Goal: Information Seeking & Learning: Learn about a topic

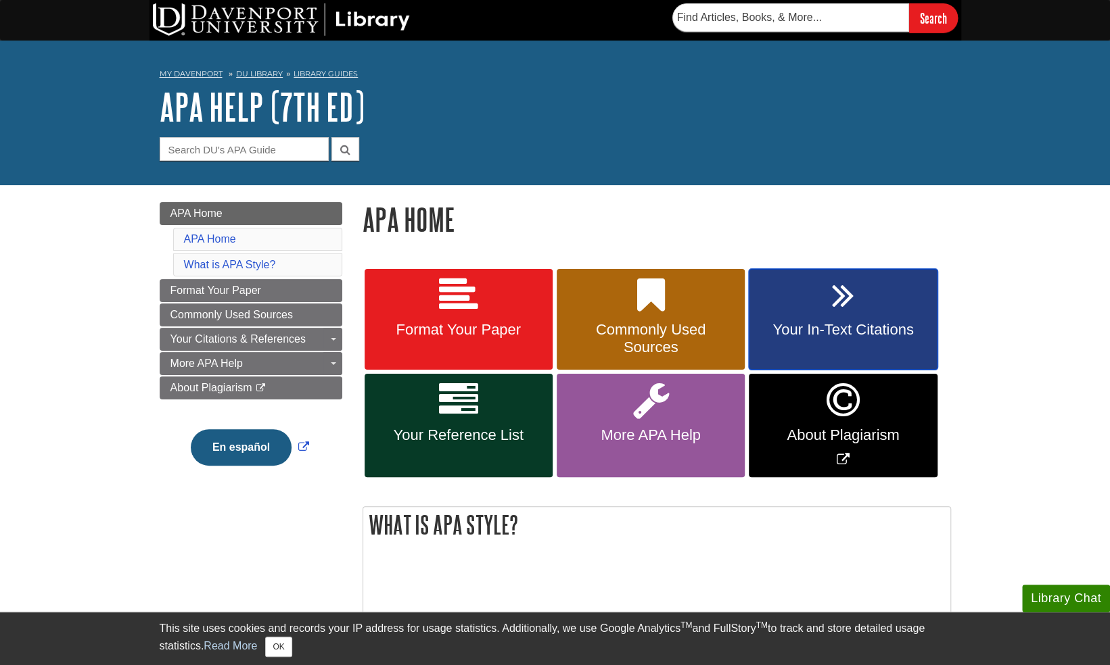
click at [802, 341] on link "Your In-Text Citations" at bounding box center [843, 319] width 188 height 101
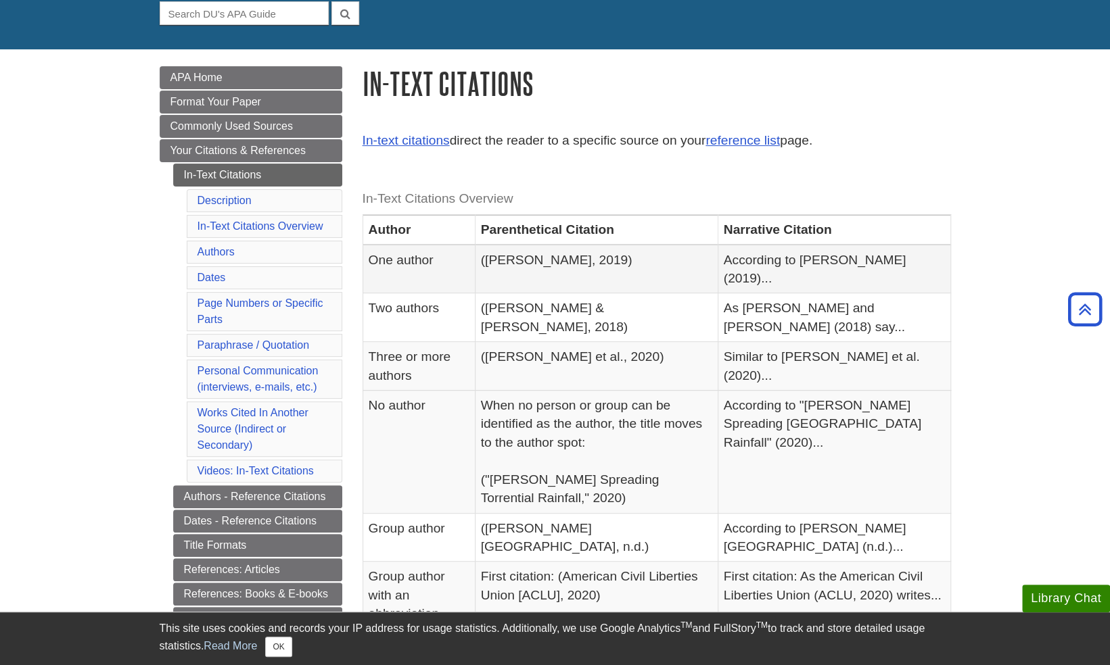
scroll to position [135, 0]
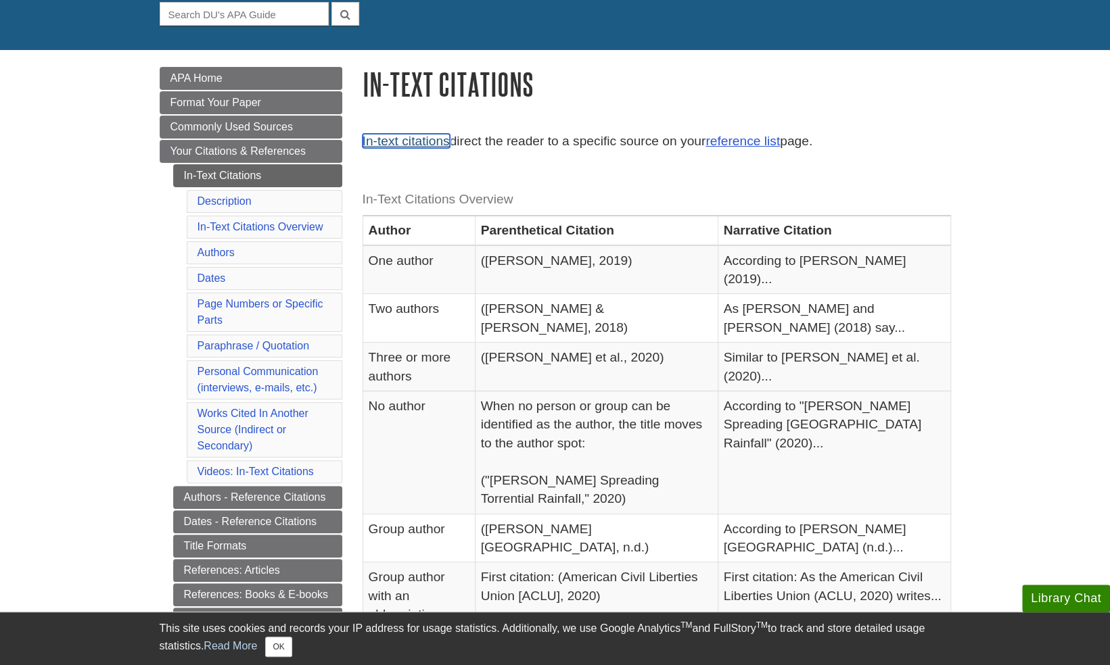
click at [419, 138] on link "In-text citations" at bounding box center [405, 141] width 87 height 14
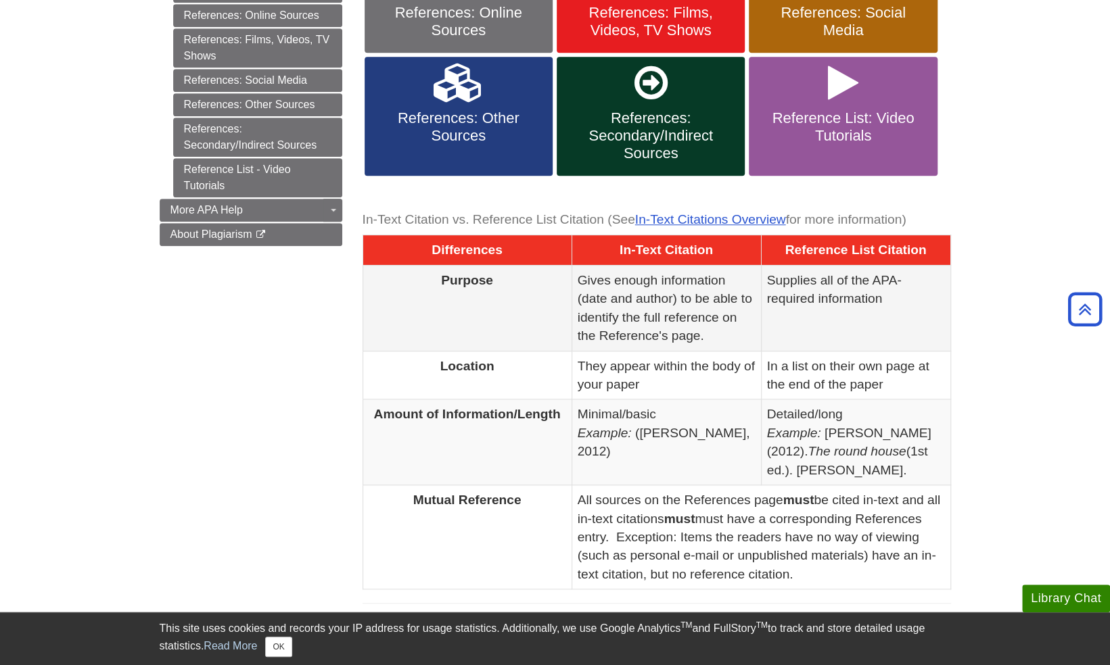
scroll to position [509, 0]
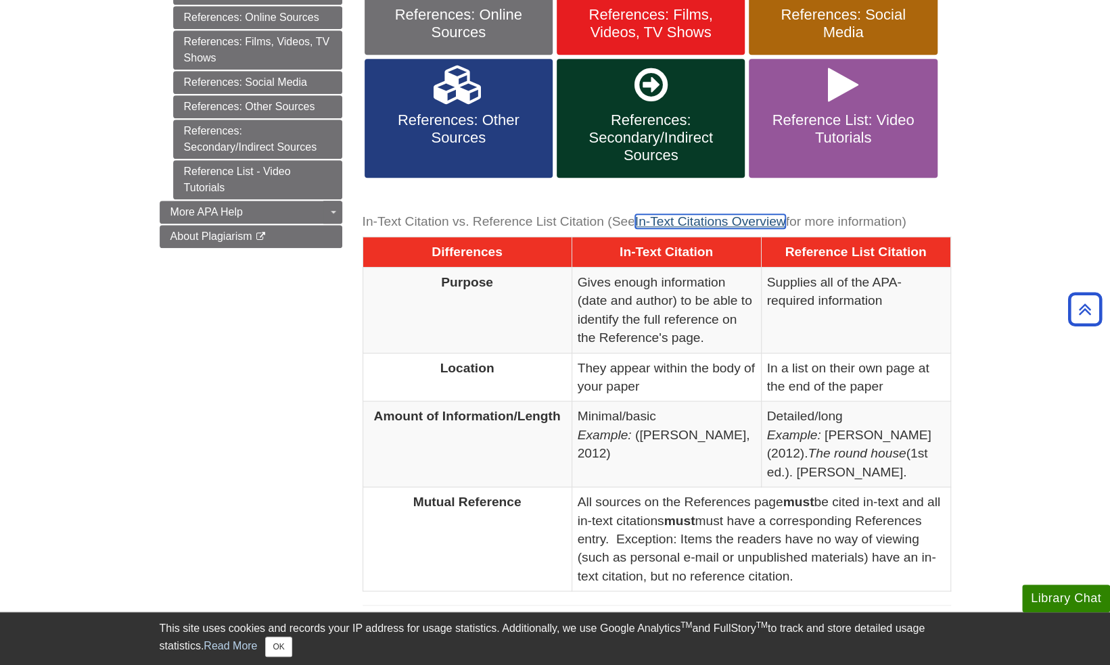
click at [691, 214] on link "In-Text Citations Overview" at bounding box center [710, 221] width 151 height 14
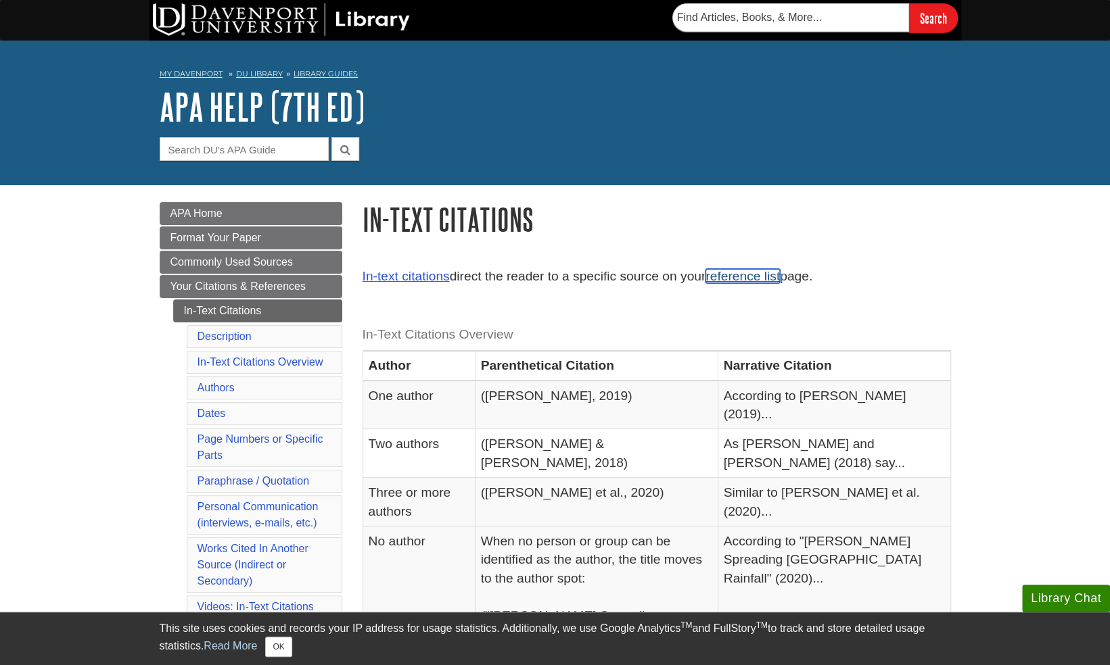
click at [757, 277] on link "reference list" at bounding box center [742, 276] width 74 height 14
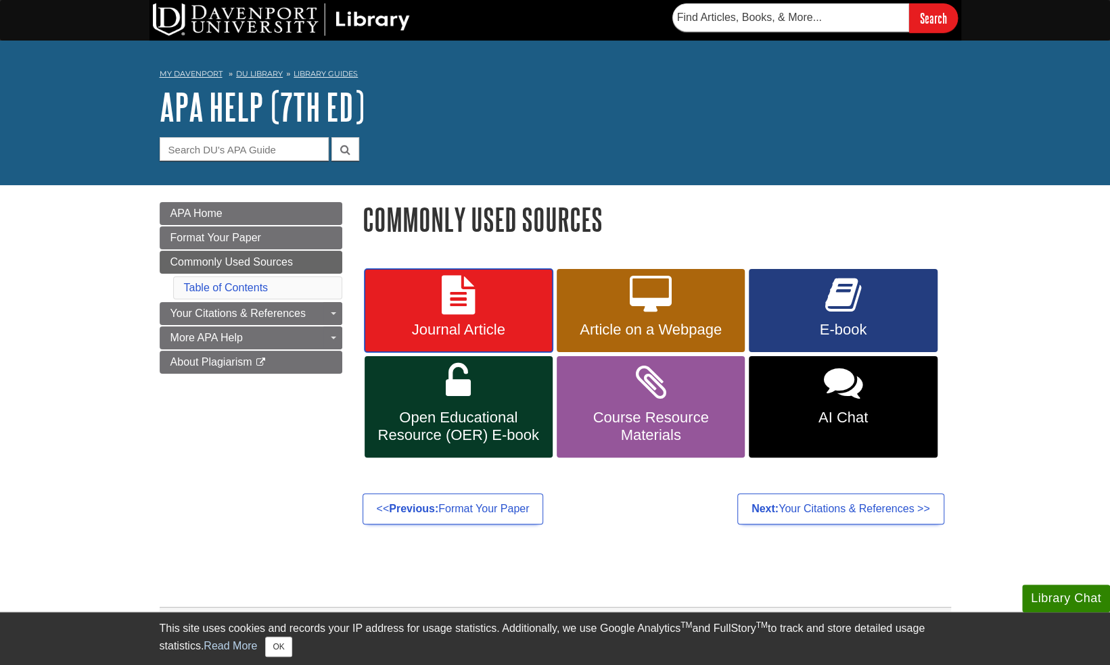
click at [482, 303] on link "Journal Article" at bounding box center [459, 311] width 188 height 84
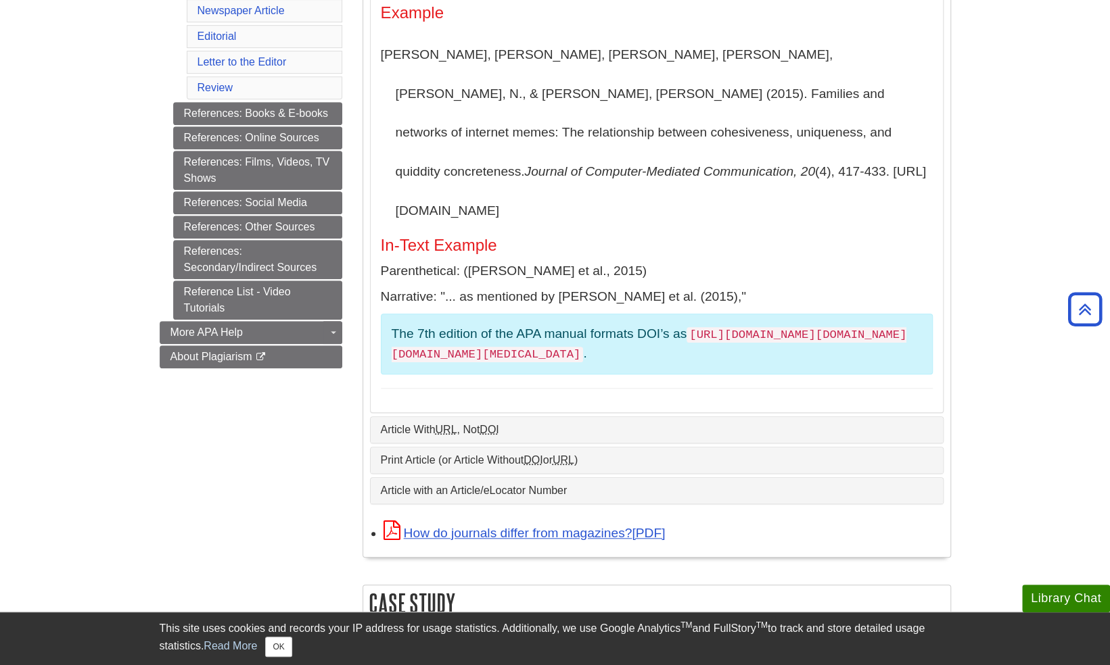
scroll to position [605, 0]
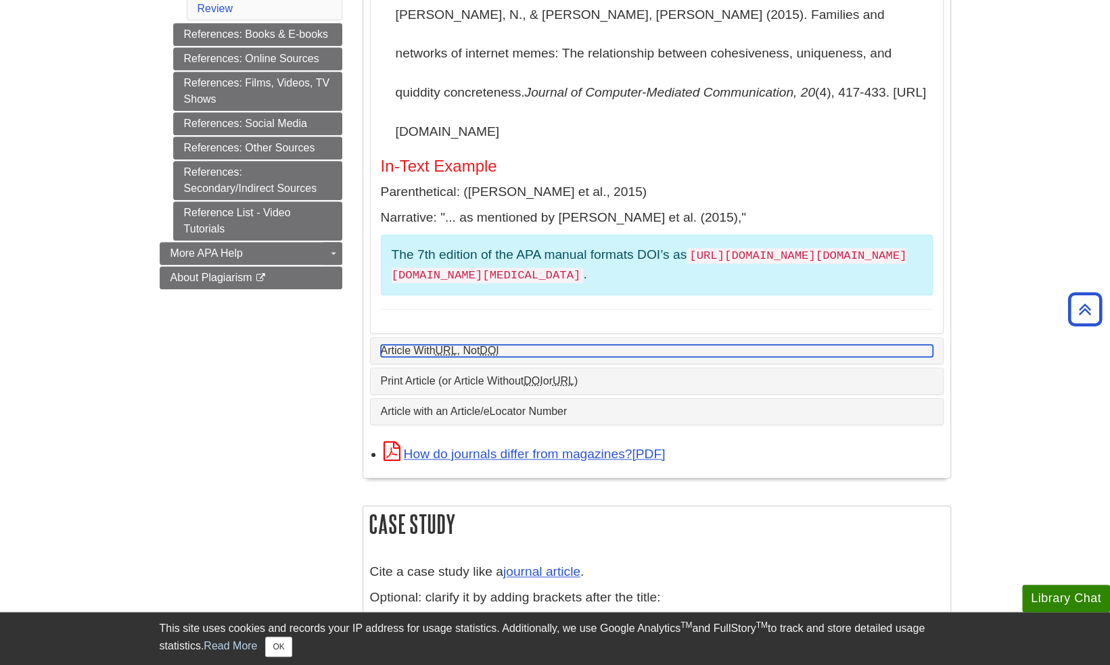
click at [449, 345] on abbr "URL" at bounding box center [446, 350] width 22 height 11
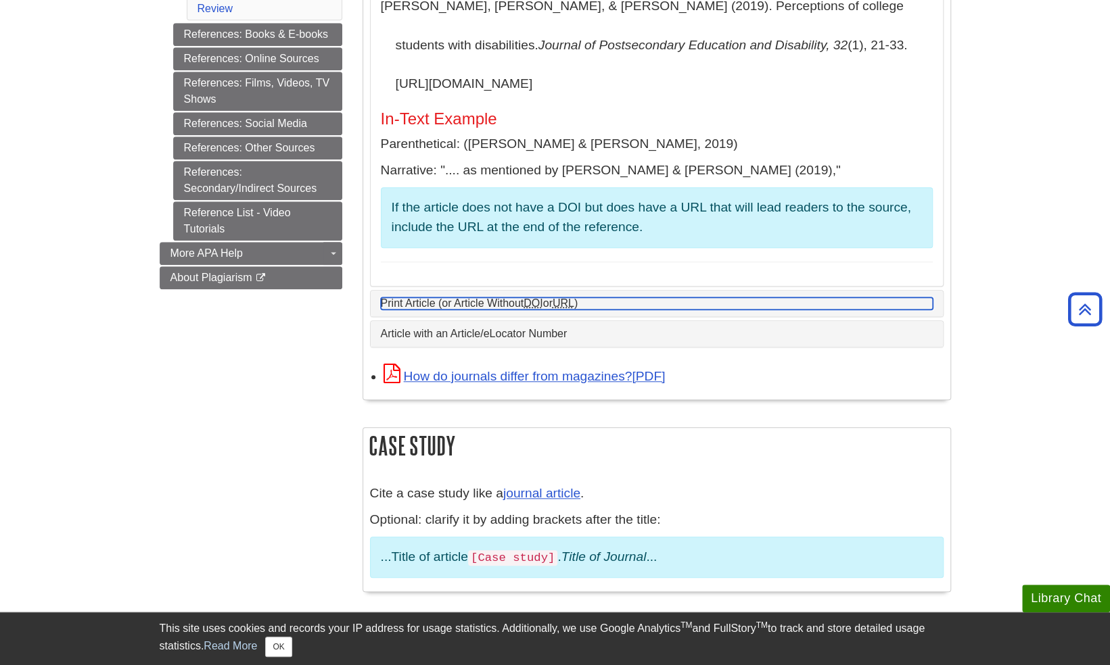
click at [482, 308] on link "Print Article (or Article Without DOI or URL )" at bounding box center [657, 304] width 552 height 12
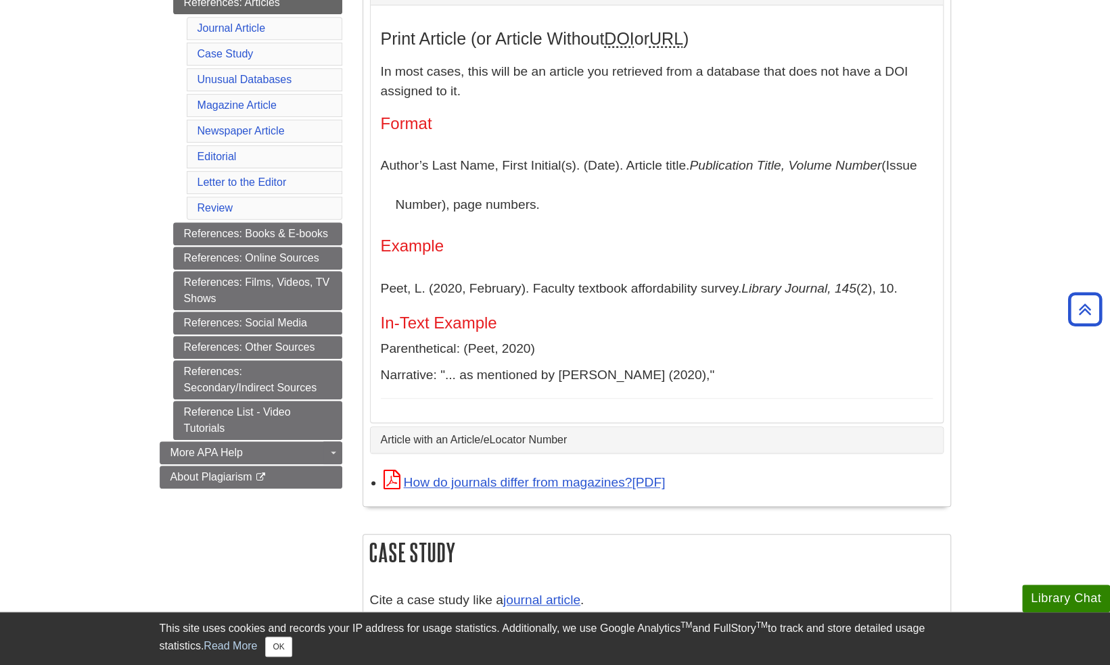
scroll to position [402, 0]
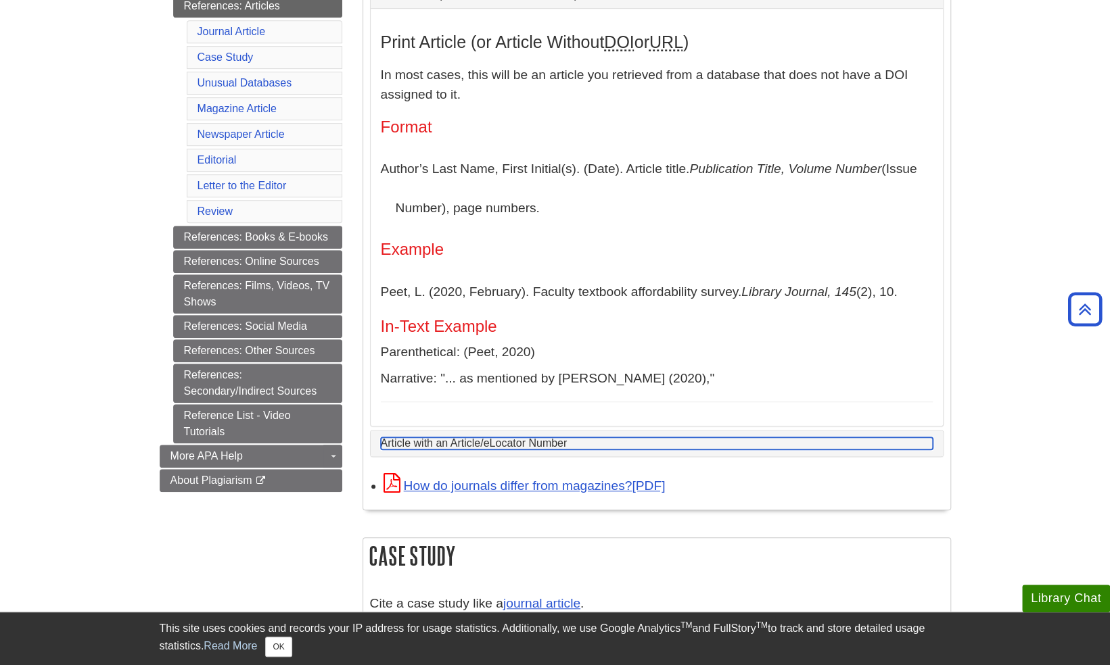
click at [459, 447] on link "Article with an Article/eLocator Number" at bounding box center [657, 444] width 552 height 12
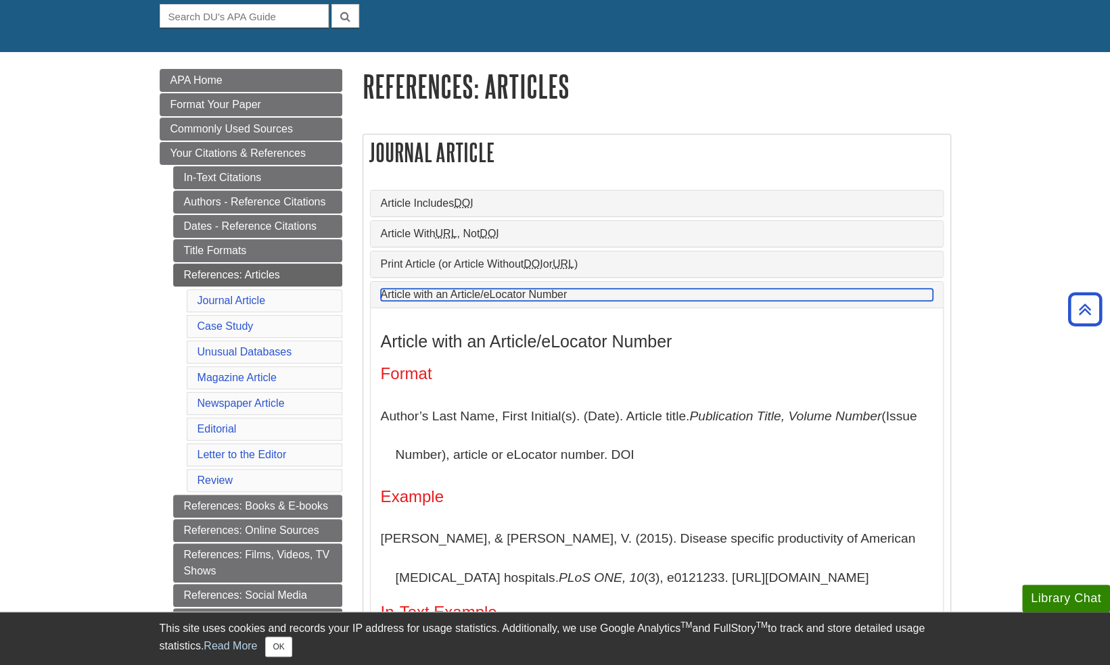
scroll to position [132, 0]
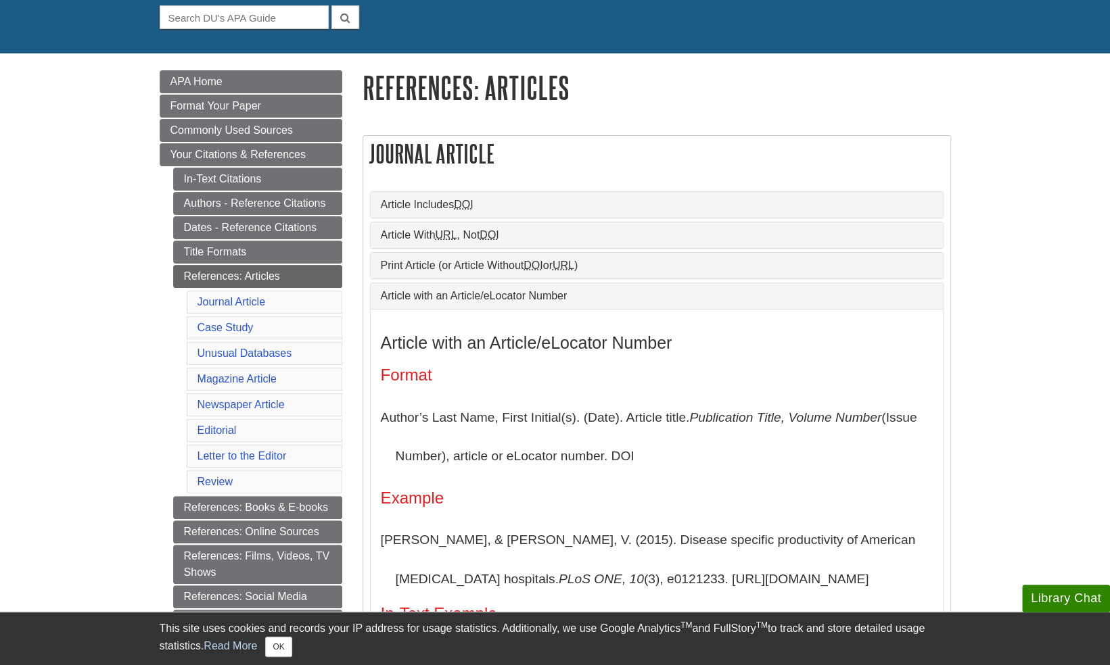
click at [470, 192] on div "Article Includes DOI" at bounding box center [657, 205] width 572 height 26
click at [463, 196] on div "Article Includes DOI" at bounding box center [657, 205] width 572 height 26
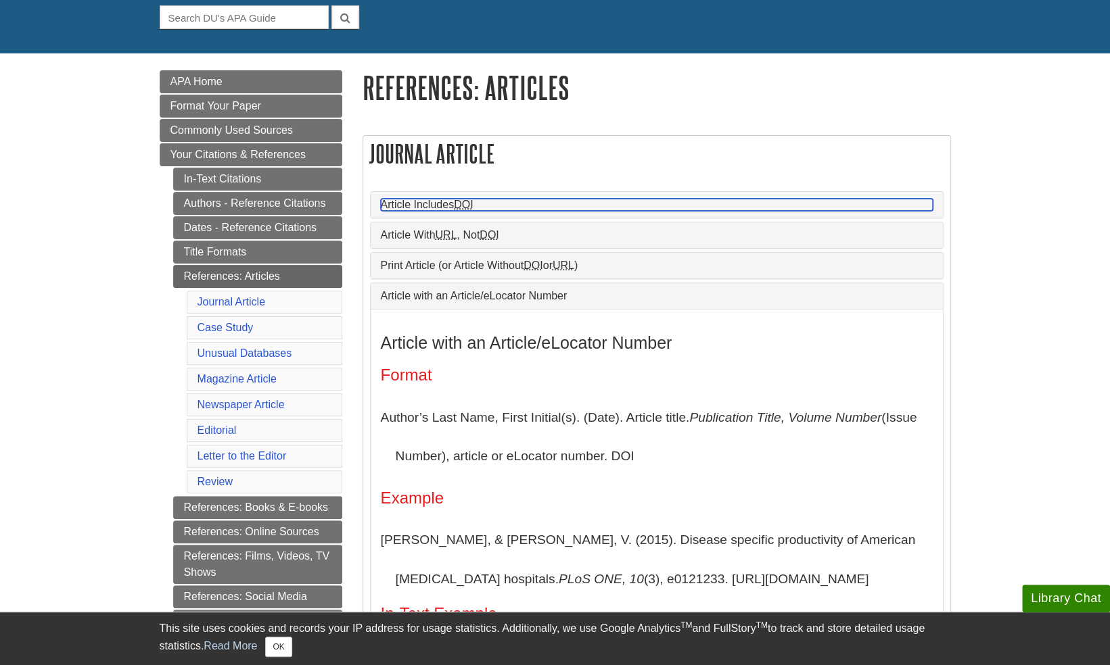
click at [454, 199] on link "Article Includes DOI" at bounding box center [657, 205] width 552 height 12
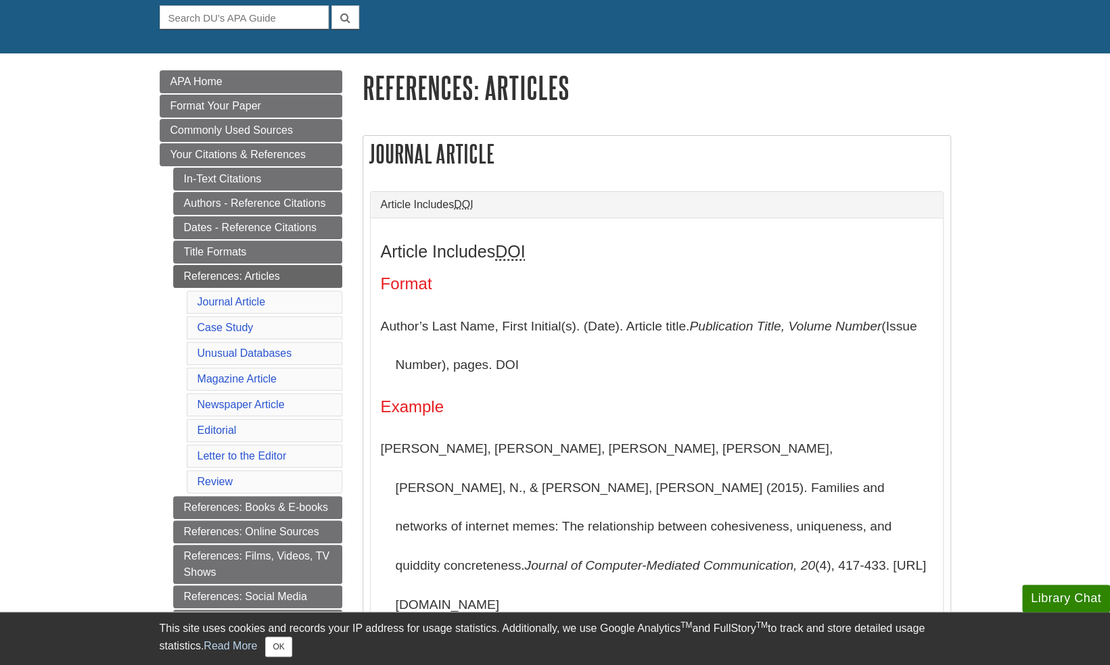
drag, startPoint x: 367, startPoint y: 153, endPoint x: 841, endPoint y: 581, distance: 639.3
click at [841, 581] on div "Journal Article Article Includes DOI Article Includes DOI Format Author’s Last …" at bounding box center [656, 543] width 588 height 817
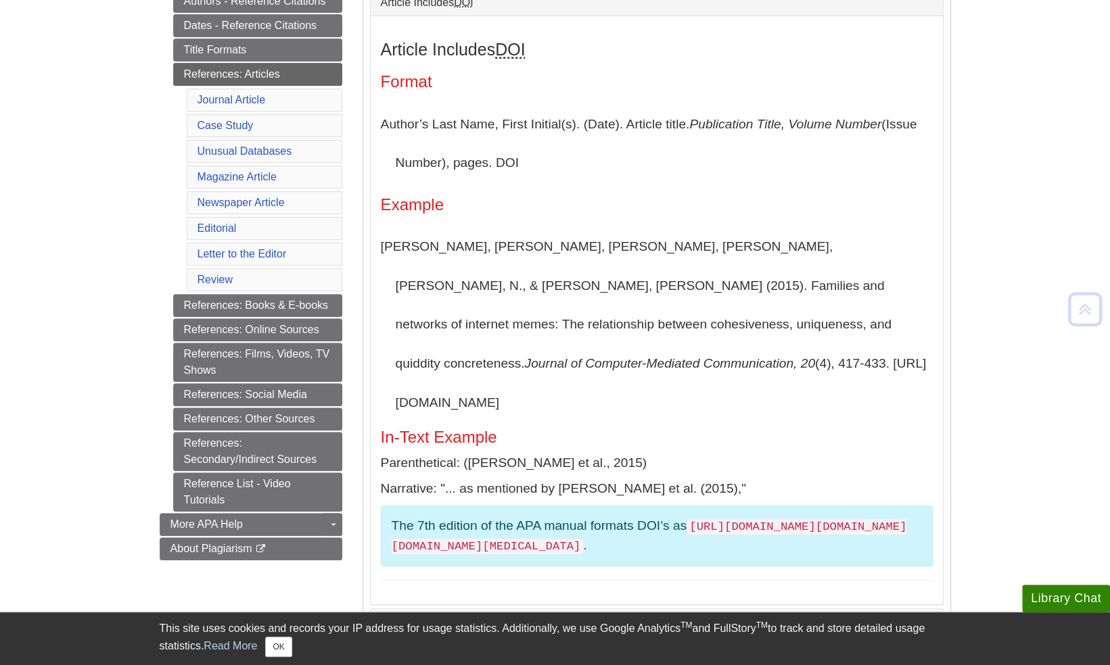
scroll to position [335, 0]
click at [609, 428] on h5 "In-Text Example" at bounding box center [657, 437] width 552 height 18
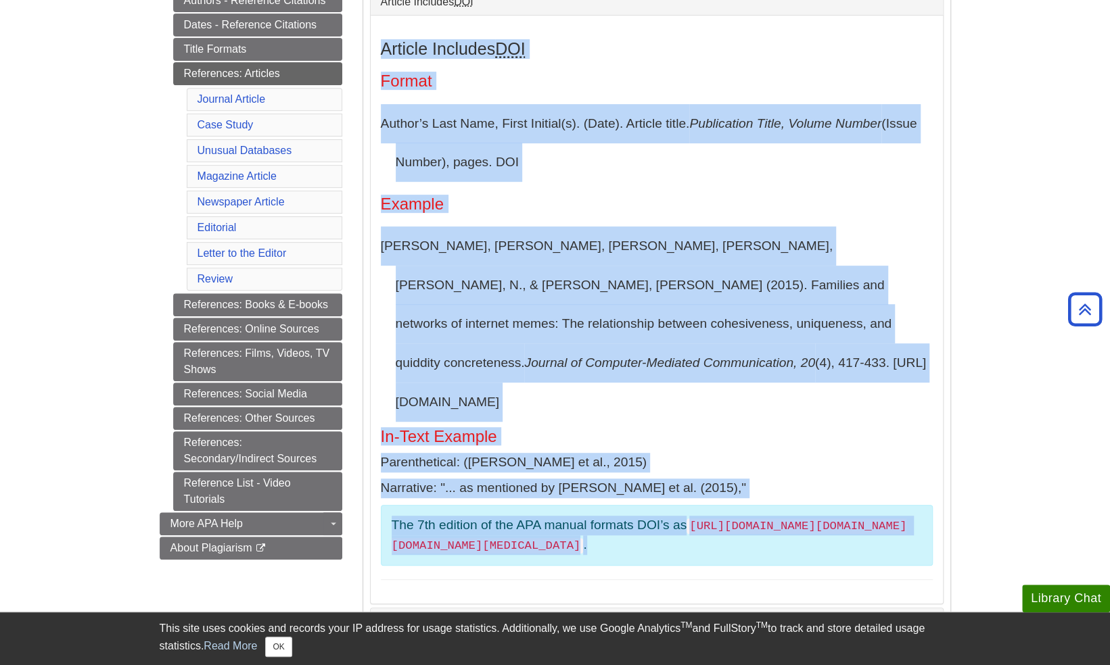
drag, startPoint x: 922, startPoint y: 490, endPoint x: 375, endPoint y: 53, distance: 699.7
click at [375, 53] on div "Article Includes DOI Format Author’s Last Name, First Initial(s). (Date). Artic…" at bounding box center [657, 309] width 572 height 589
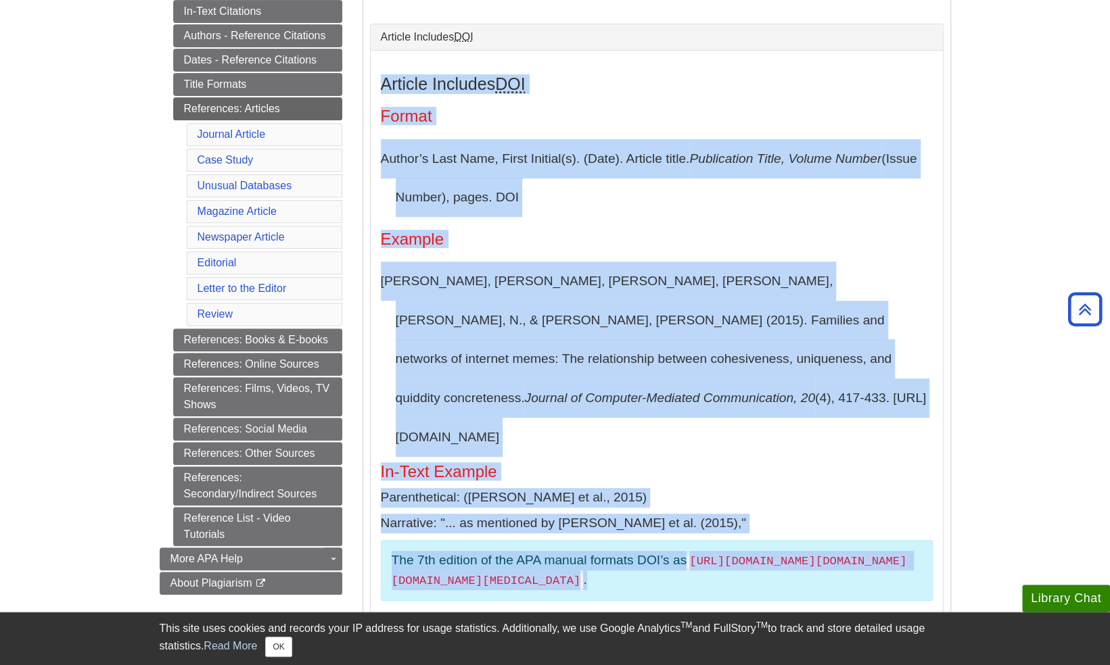
scroll to position [132, 0]
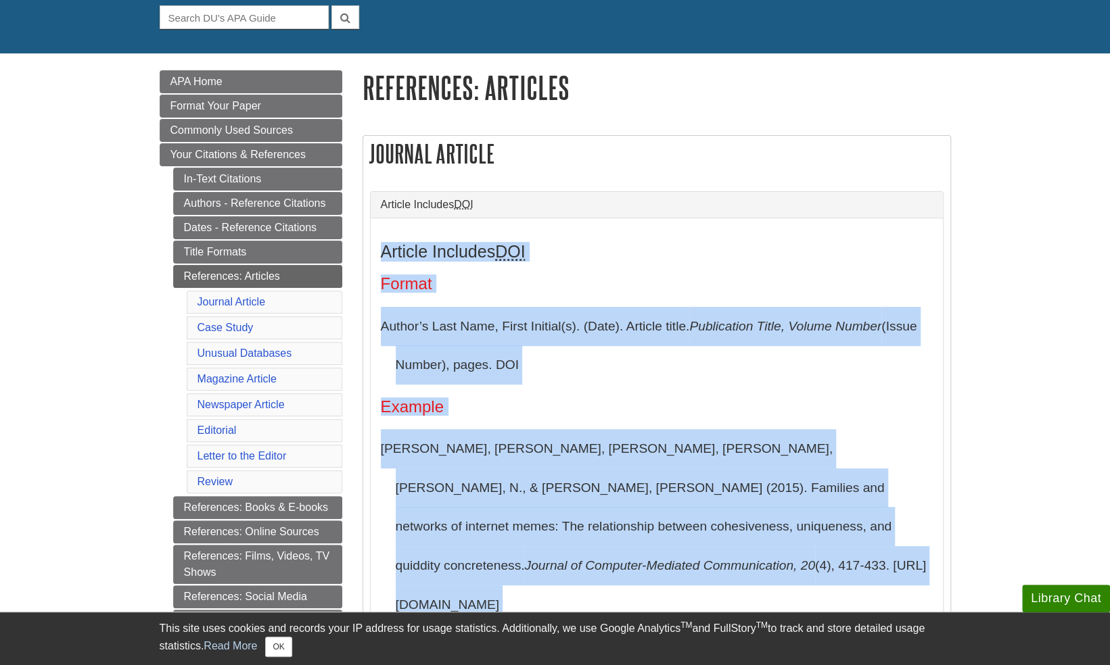
drag, startPoint x: 372, startPoint y: 149, endPoint x: 480, endPoint y: 158, distance: 108.6
click at [480, 158] on h2 "Journal Article" at bounding box center [656, 154] width 587 height 36
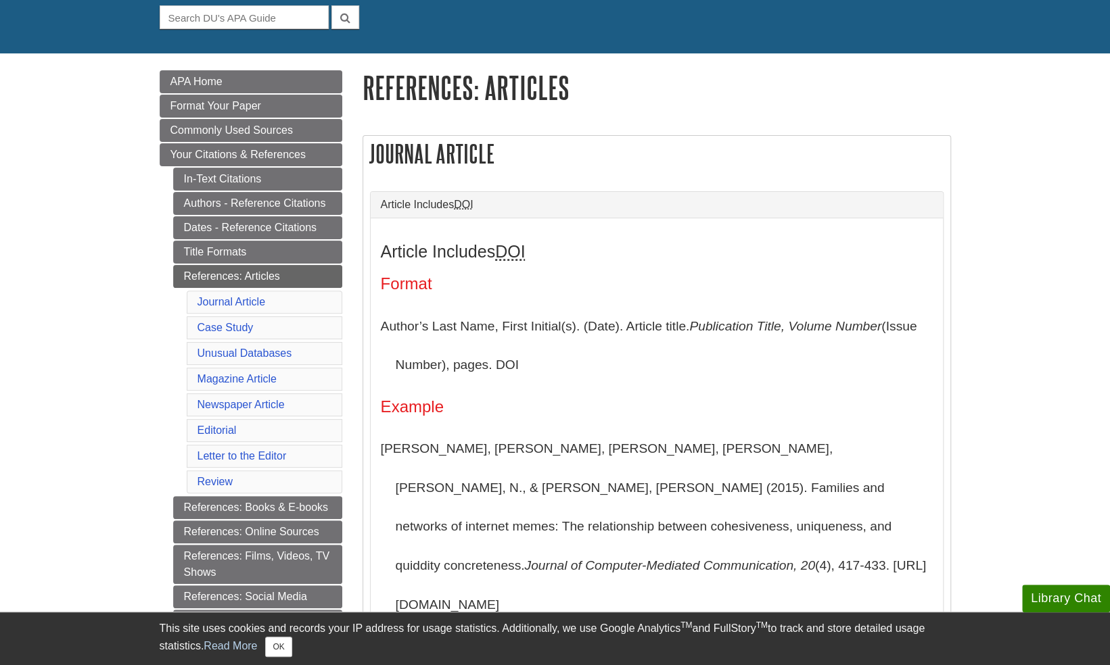
drag, startPoint x: 480, startPoint y: 158, endPoint x: 370, endPoint y: 144, distance: 111.1
click at [370, 144] on h2 "Journal Article" at bounding box center [656, 154] width 587 height 36
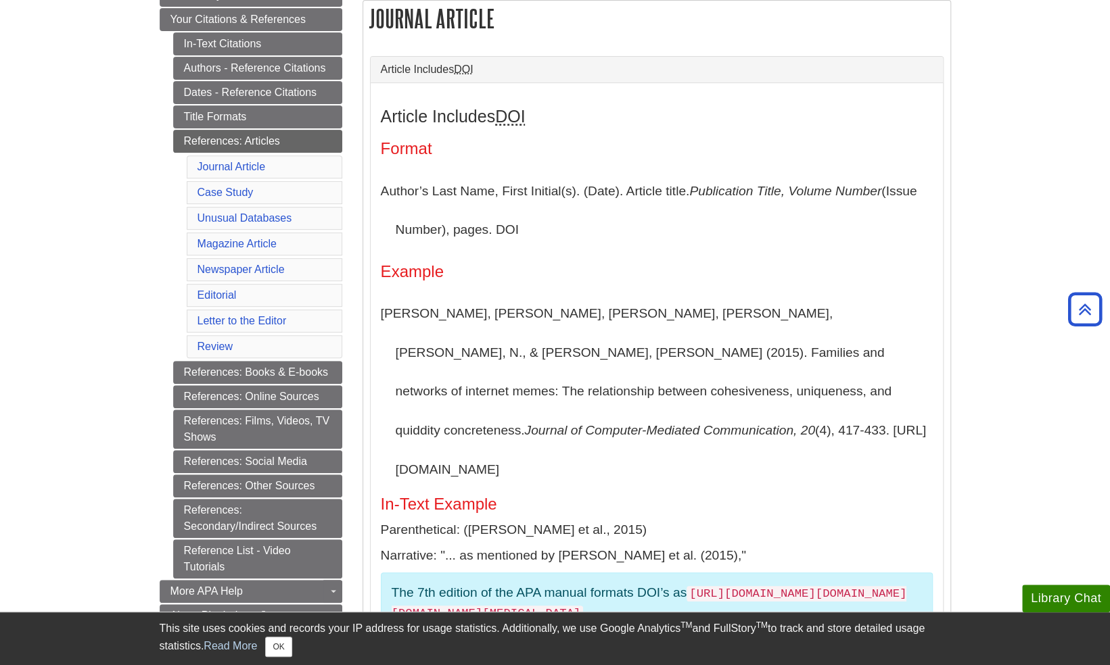
scroll to position [335, 0]
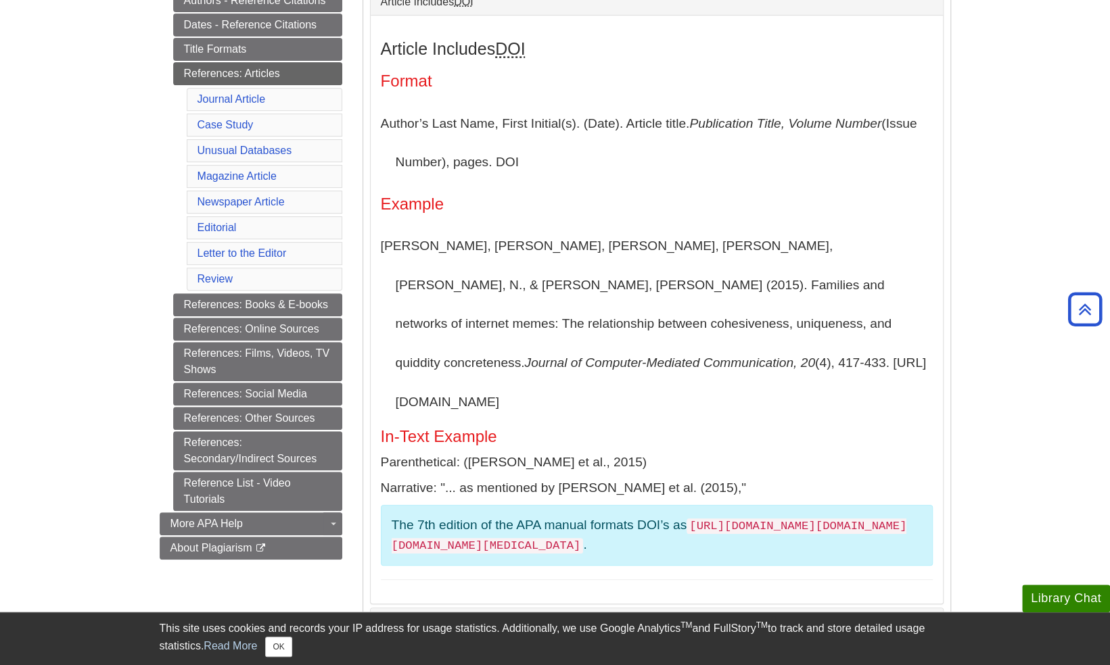
drag, startPoint x: 368, startPoint y: 145, endPoint x: 722, endPoint y: 540, distance: 531.1
click at [722, 540] on div "Journal Article Article Includes DOI Article Includes DOI Format Author’s Last …" at bounding box center [656, 340] width 588 height 817
copy div "Journal Article Article Includes DOI Article Includes DOI Format Author’s Last …"
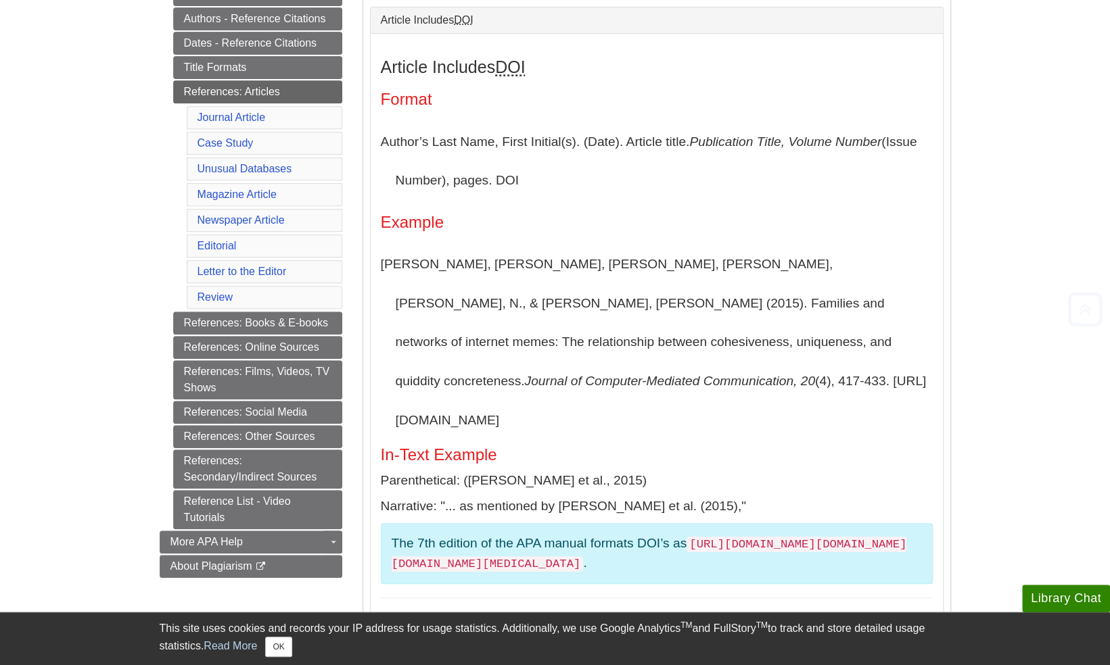
scroll to position [402, 0]
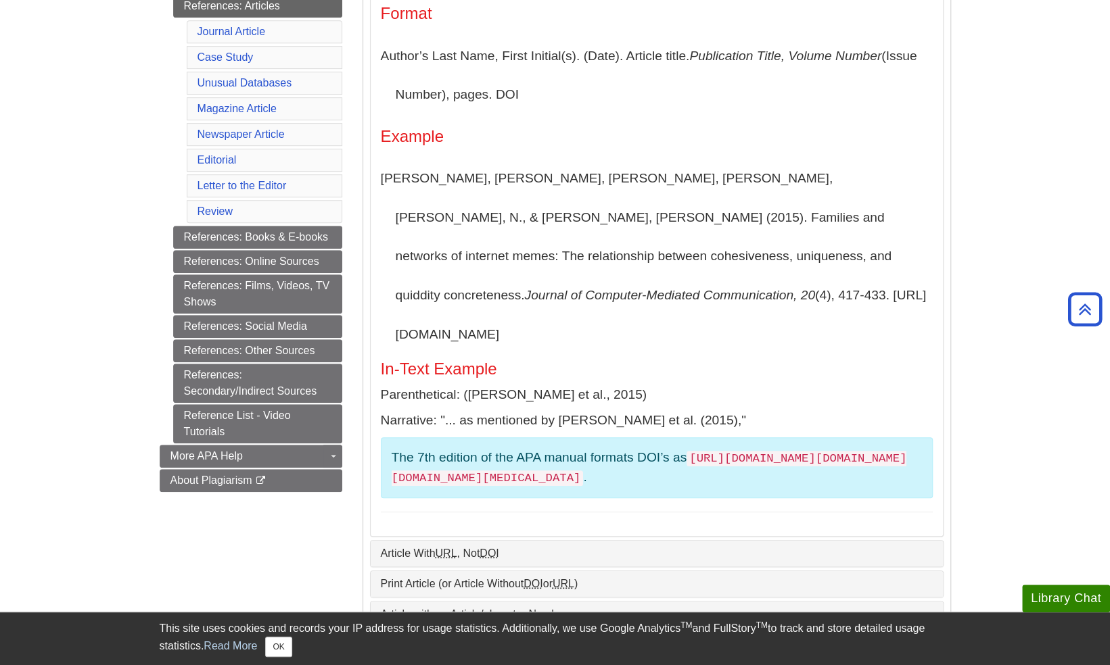
click at [448, 571] on div "Print Article (or Article Without DOI or URL )" at bounding box center [657, 584] width 572 height 26
click at [454, 541] on div "Article With URL , Not DOI" at bounding box center [657, 554] width 572 height 26
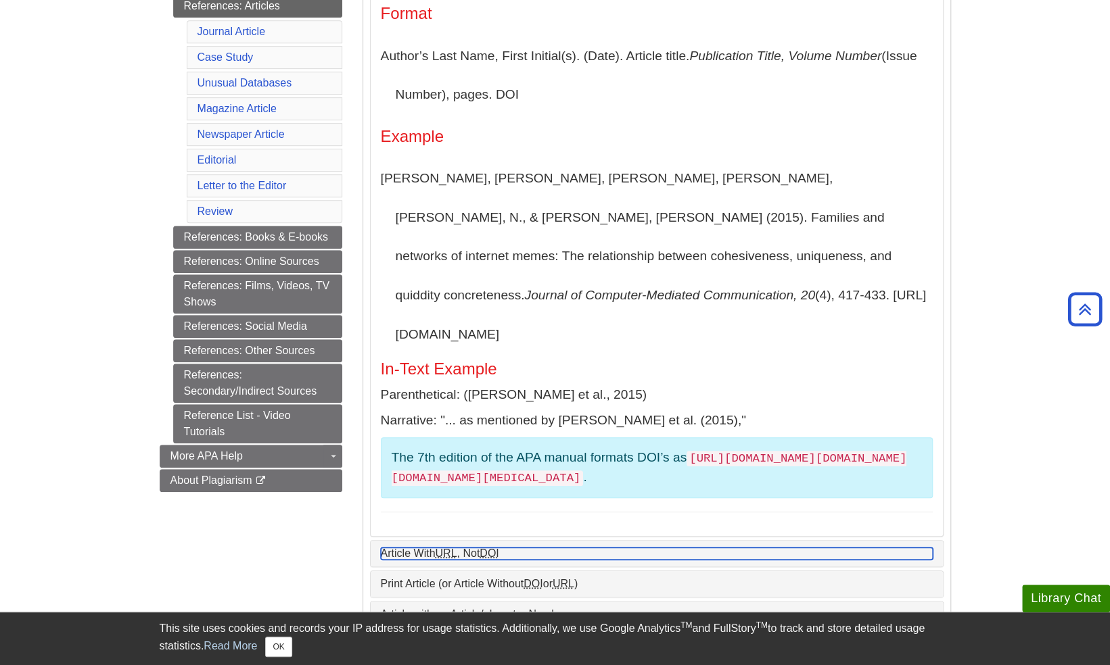
click at [456, 548] on abbr "URL" at bounding box center [446, 553] width 22 height 11
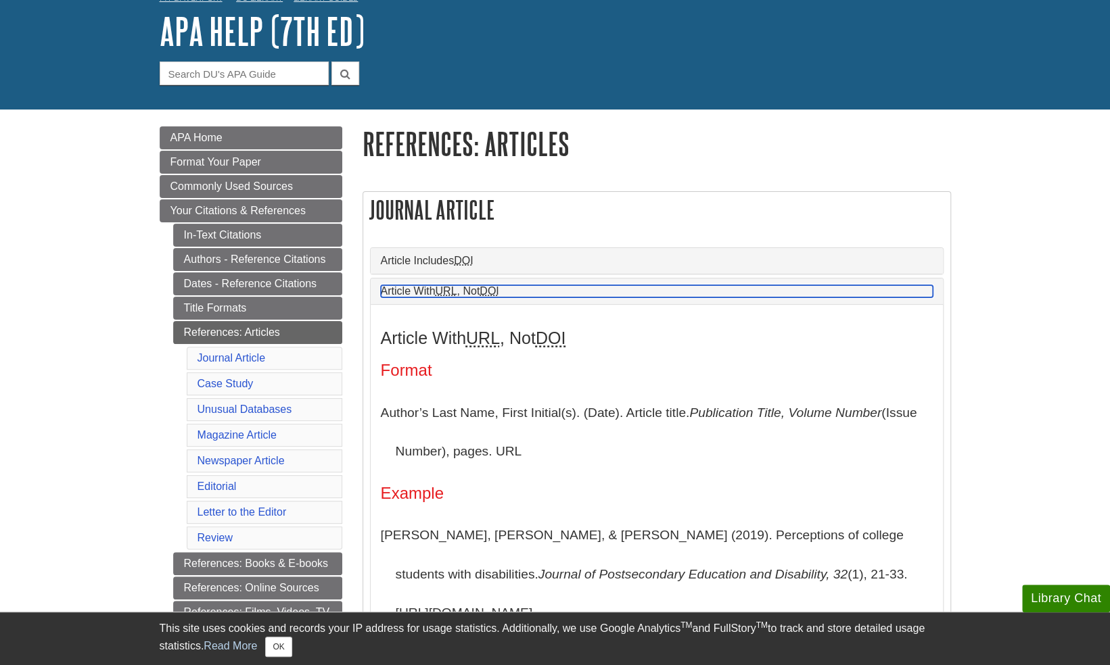
scroll to position [203, 0]
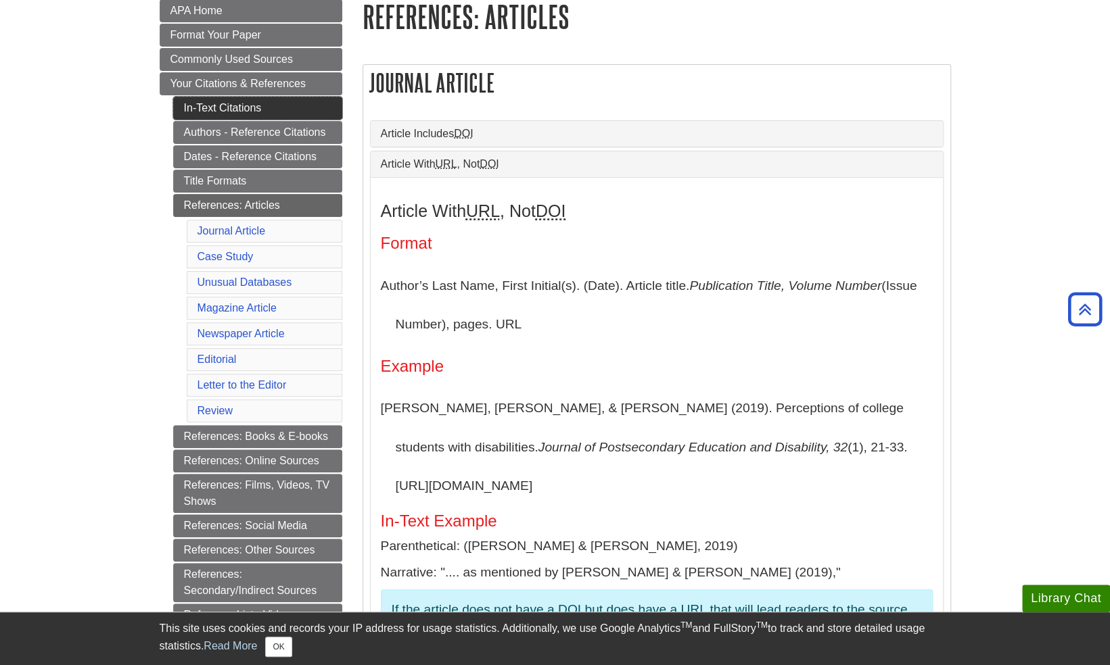
click at [225, 112] on link "In-Text Citations" at bounding box center [257, 108] width 169 height 23
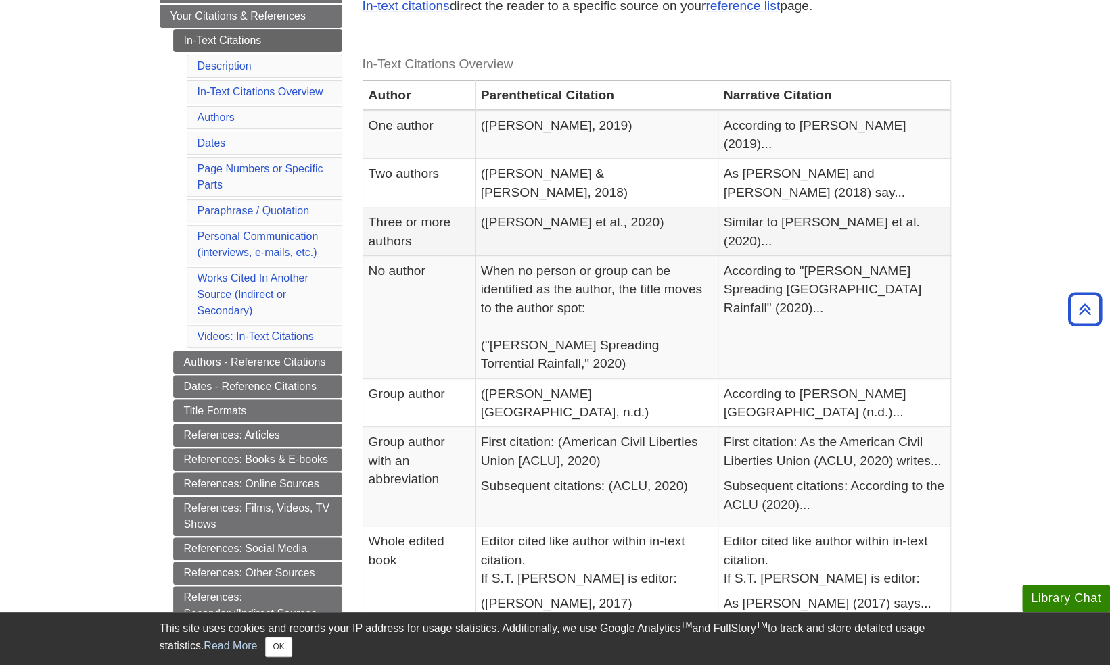
scroll to position [203, 0]
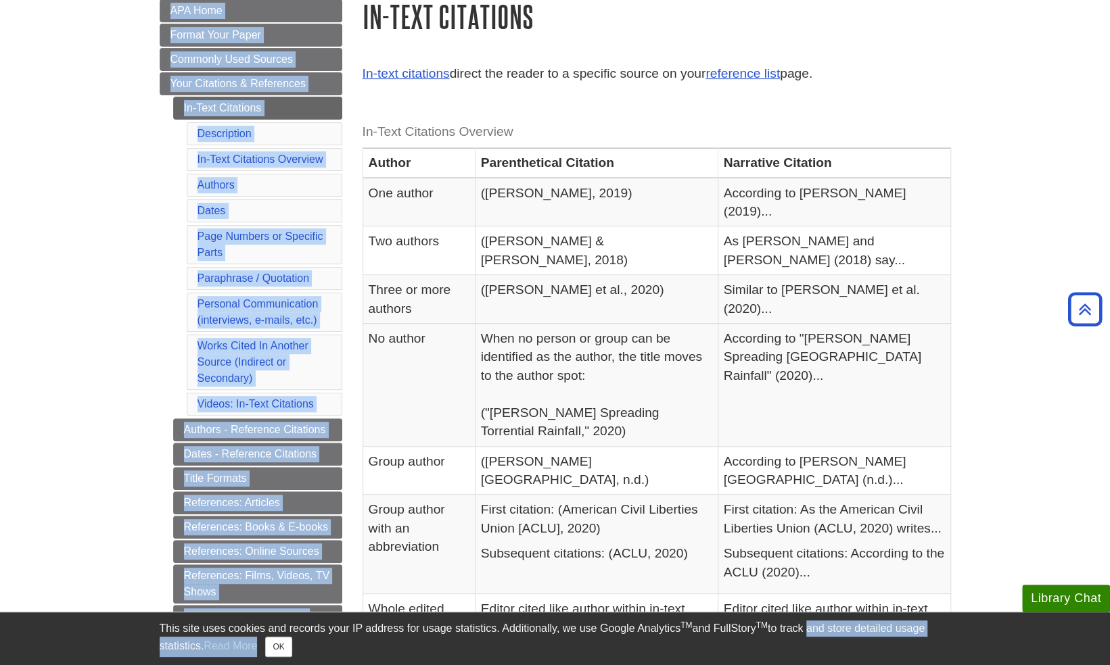
drag, startPoint x: 362, startPoint y: 24, endPoint x: 809, endPoint y: 623, distance: 746.6
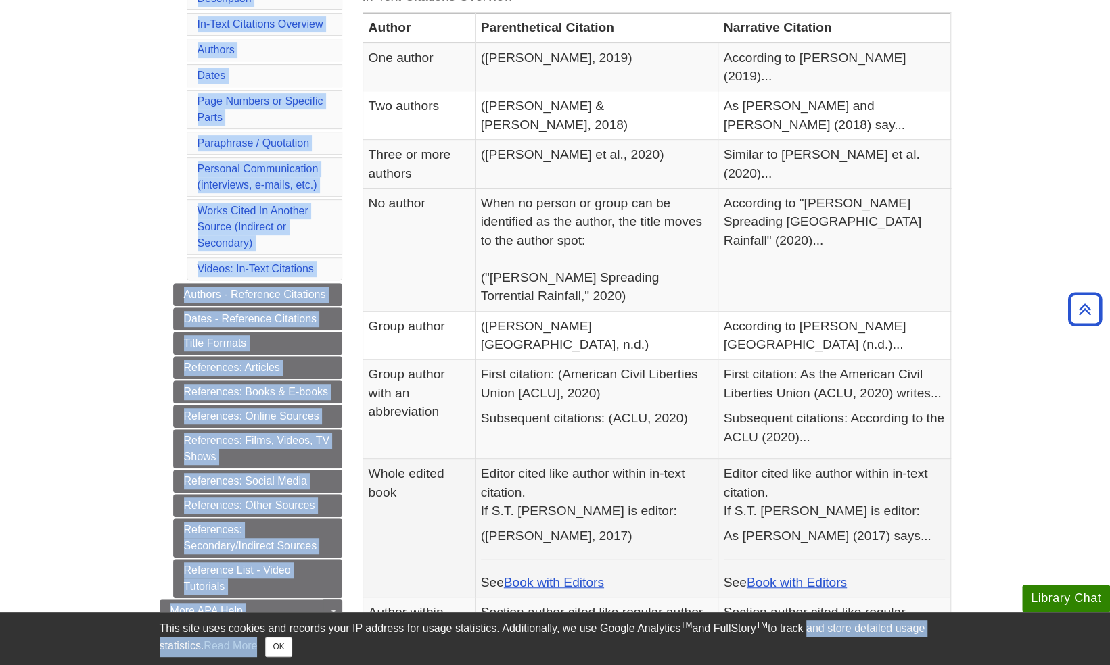
scroll to position [338, 0]
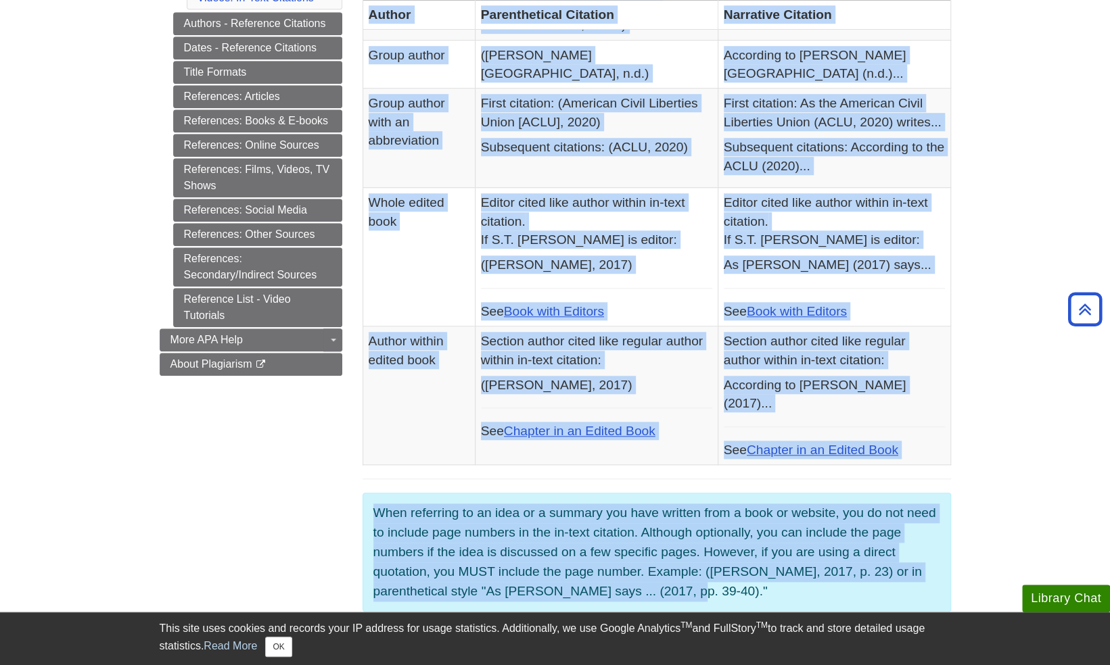
scroll to position [609, 0]
drag, startPoint x: 362, startPoint y: 91, endPoint x: 881, endPoint y: 563, distance: 701.3
copy div "In-Text Citations In-text citations direct the reader to a specific source on y…"
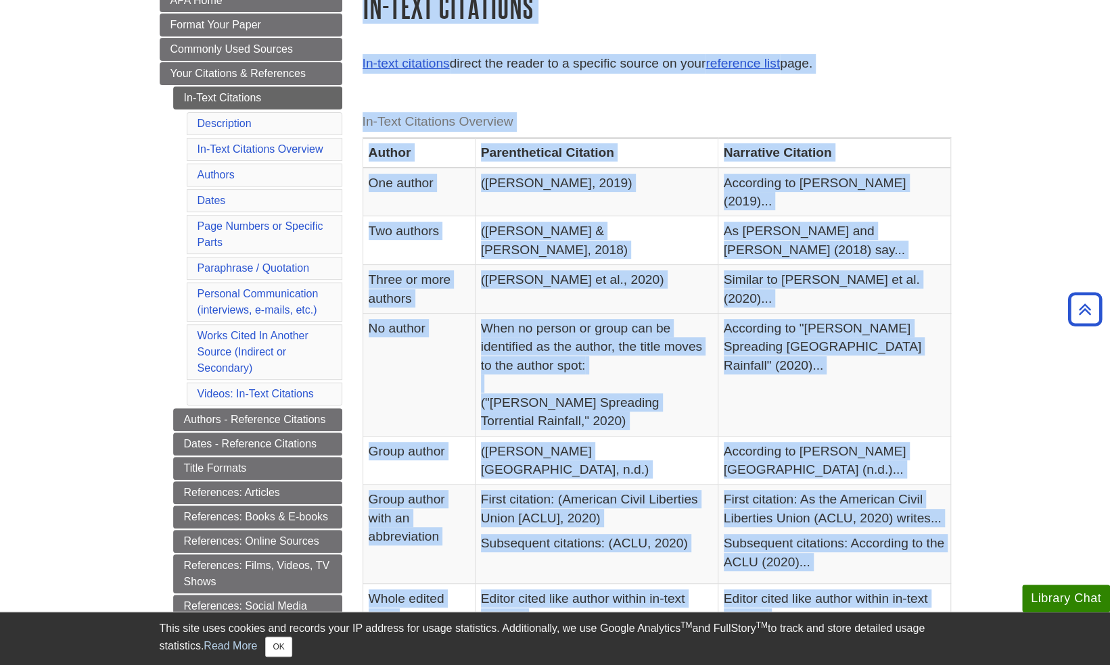
scroll to position [135, 0]
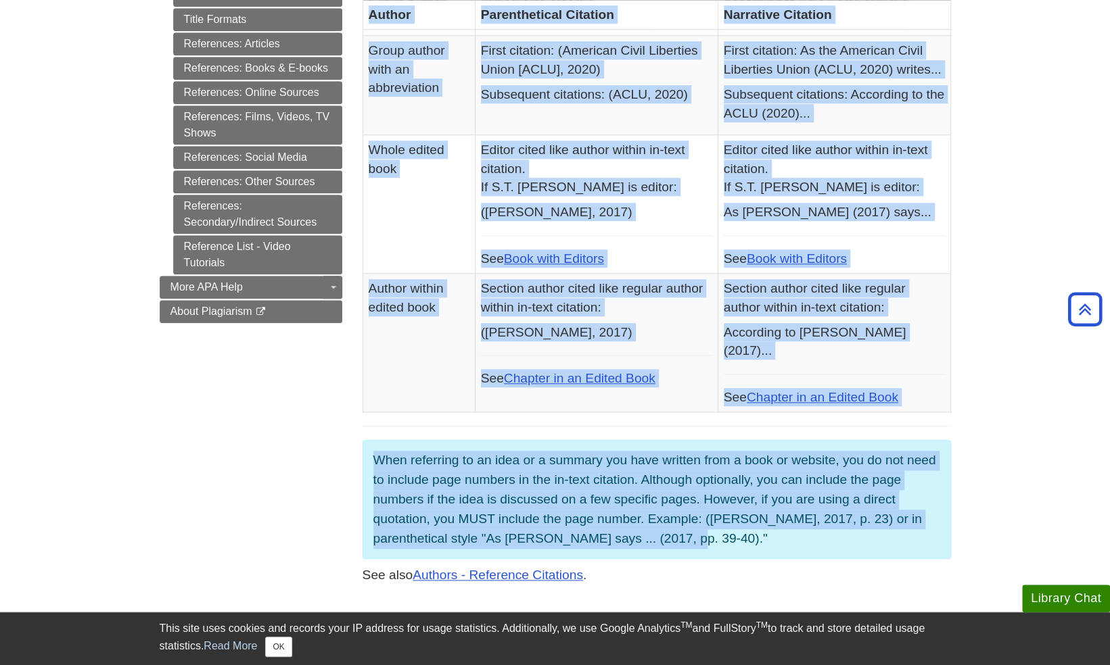
scroll to position [473, 0]
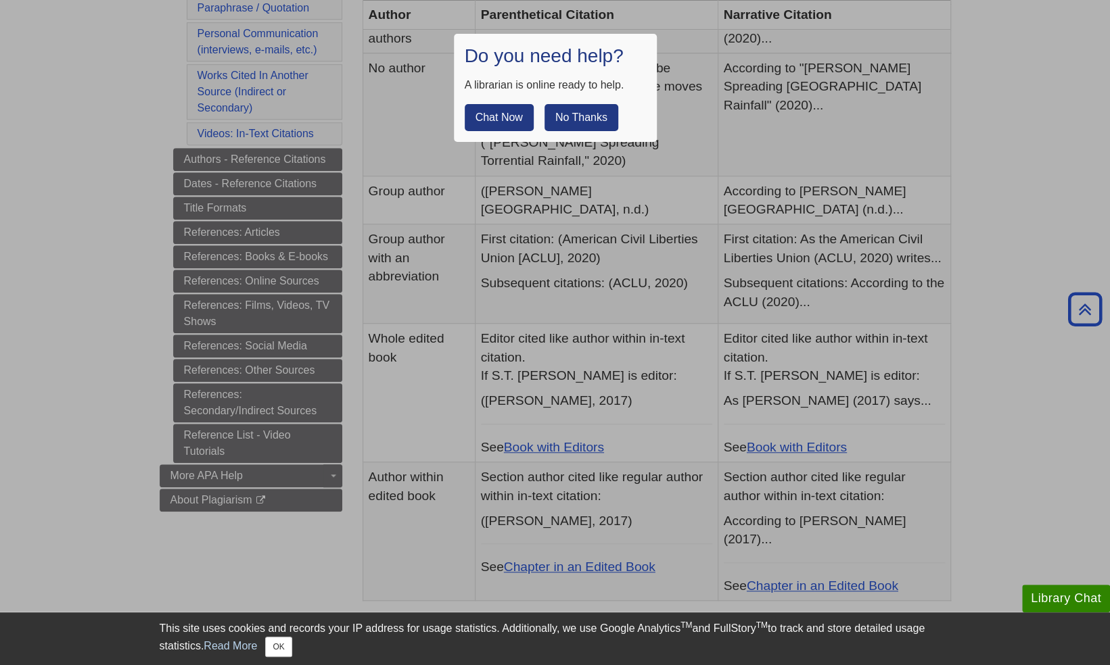
click at [571, 110] on button "No Thanks" at bounding box center [581, 117] width 74 height 27
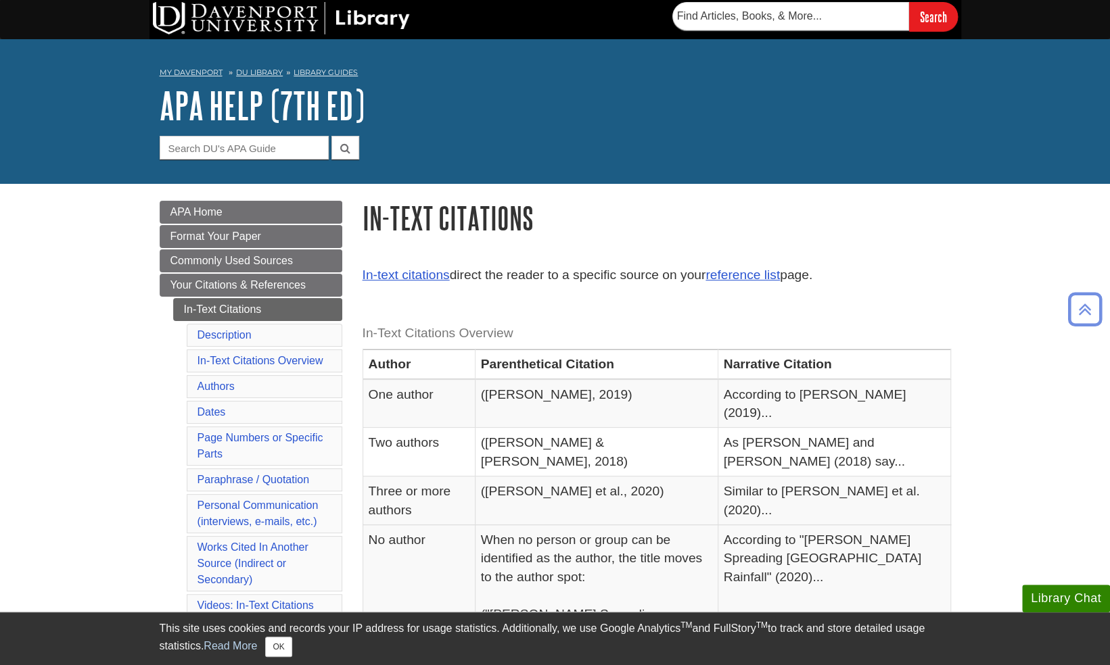
scroll to position [0, 0]
